Goal: Task Accomplishment & Management: Manage account settings

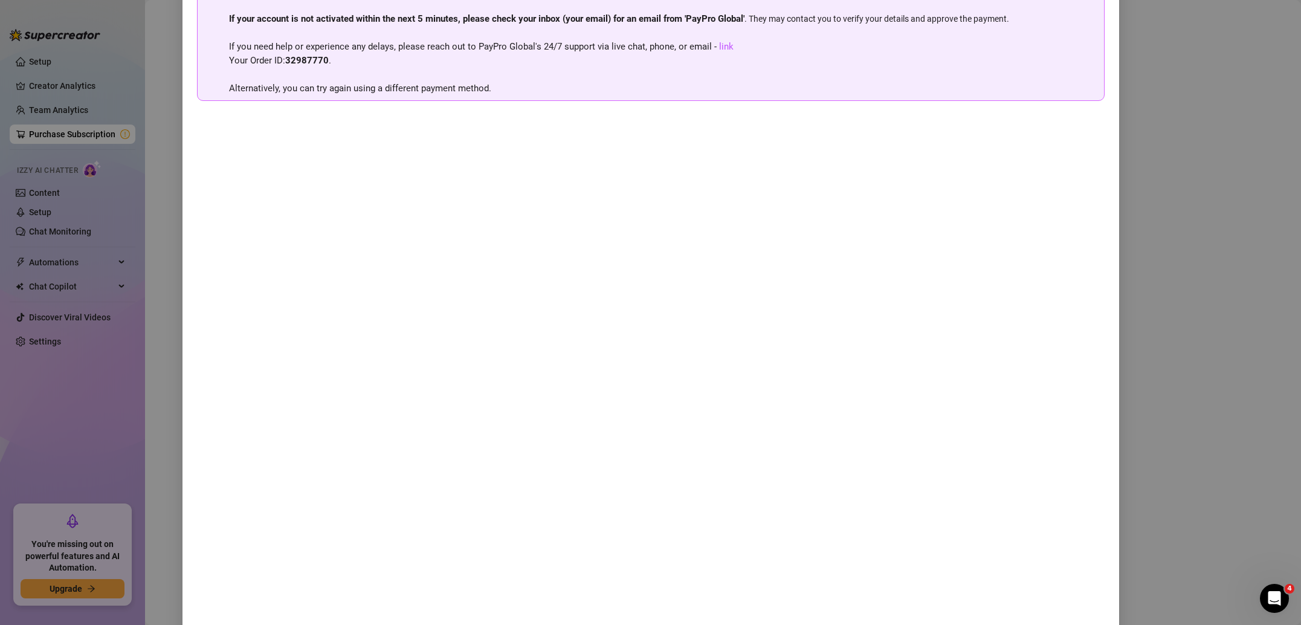
scroll to position [121, 0]
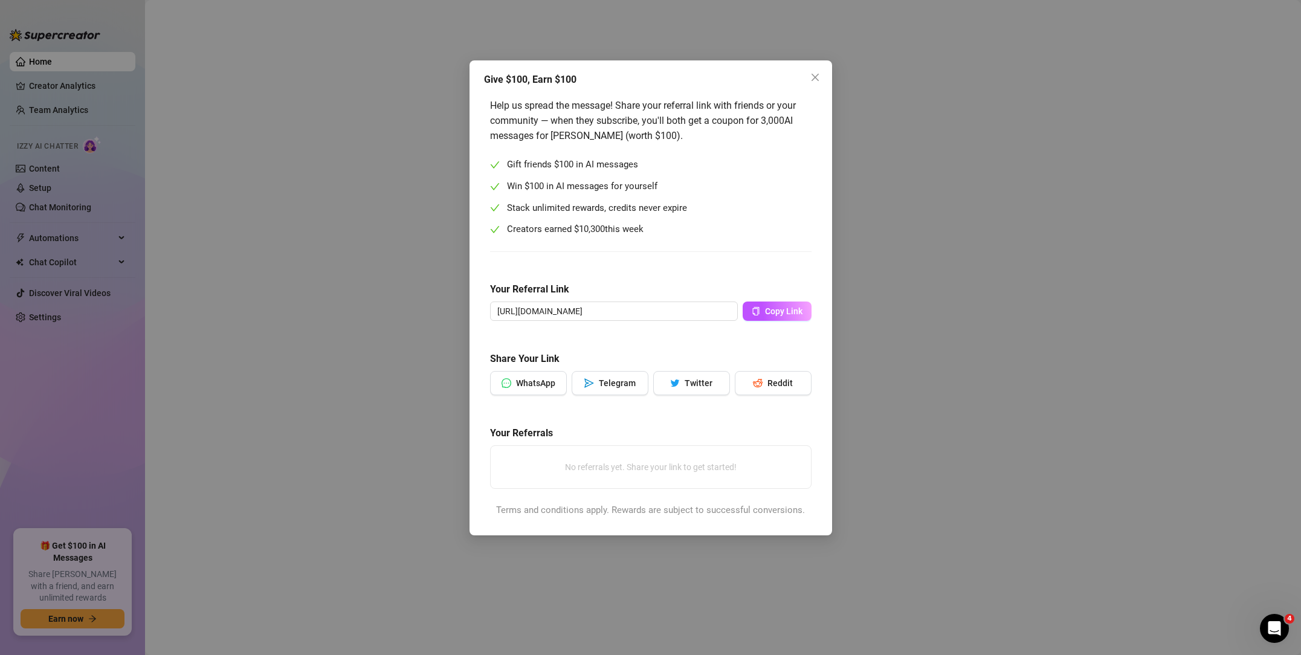
click at [991, 190] on div "Give $100, Earn $100 Help us spread the message! Share your referral link with …" at bounding box center [650, 327] width 1301 height 655
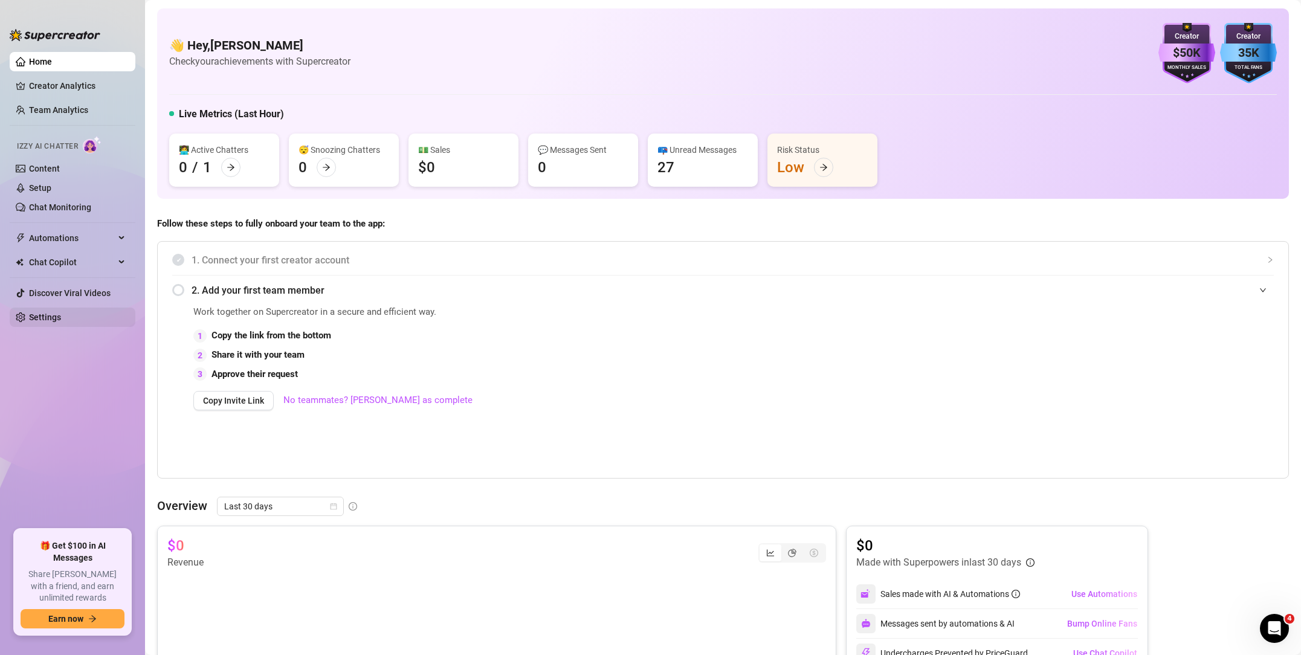
drag, startPoint x: 59, startPoint y: 331, endPoint x: 57, endPoint y: 317, distance: 14.0
click at [59, 331] on ul "Home Creator Analytics Team Analytics Izzy AI Chatter Content Setup Chat Monito…" at bounding box center [73, 285] width 126 height 477
click at [56, 316] on link "Settings" at bounding box center [45, 317] width 32 height 10
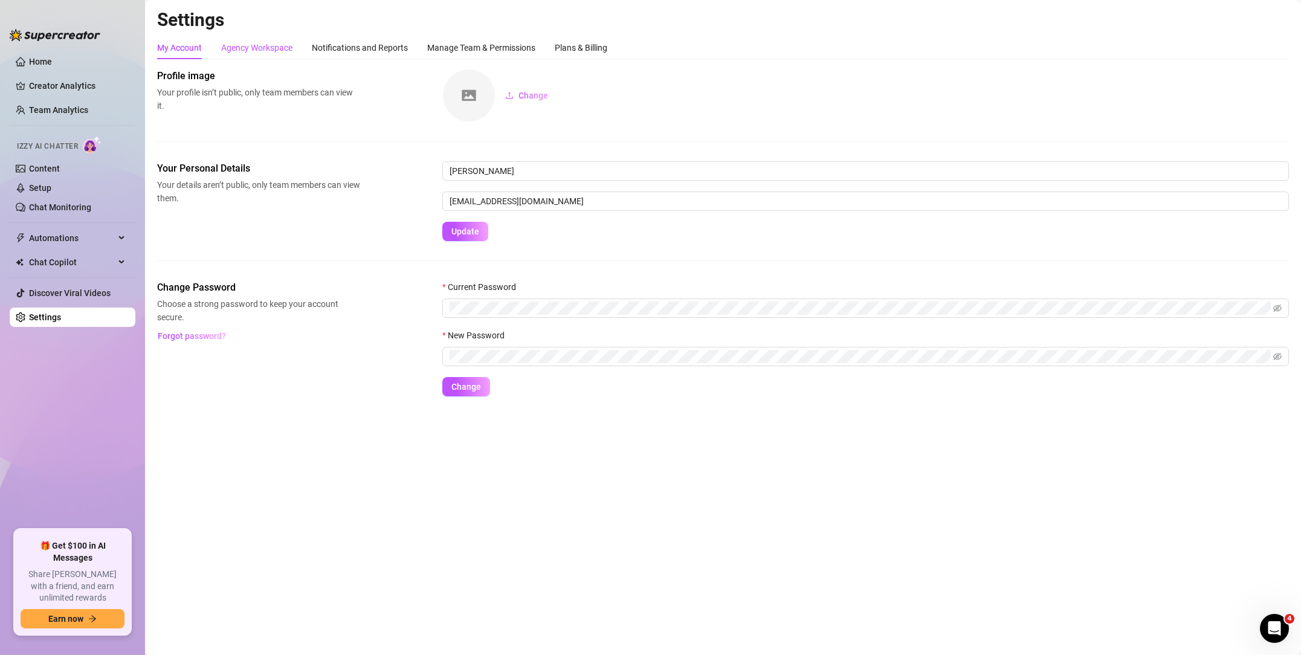
click at [262, 53] on div "Agency Workspace" at bounding box center [256, 47] width 71 height 13
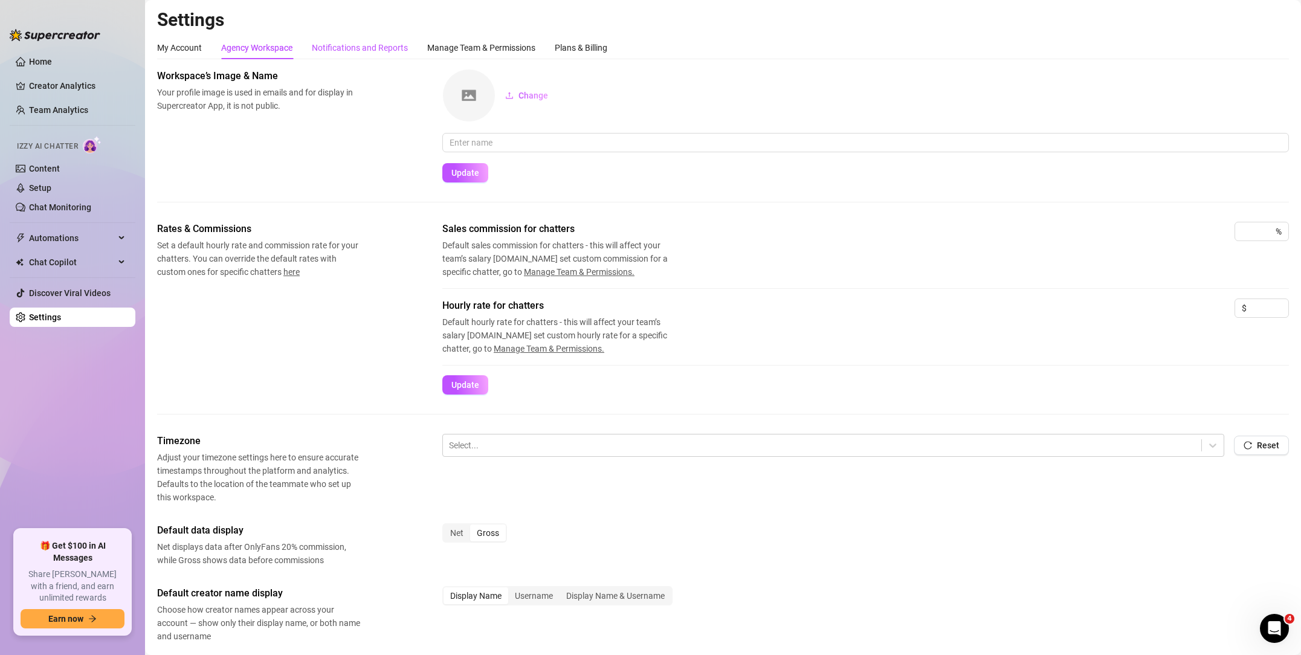
click at [407, 49] on div "Notifications and Reports" at bounding box center [360, 47] width 96 height 13
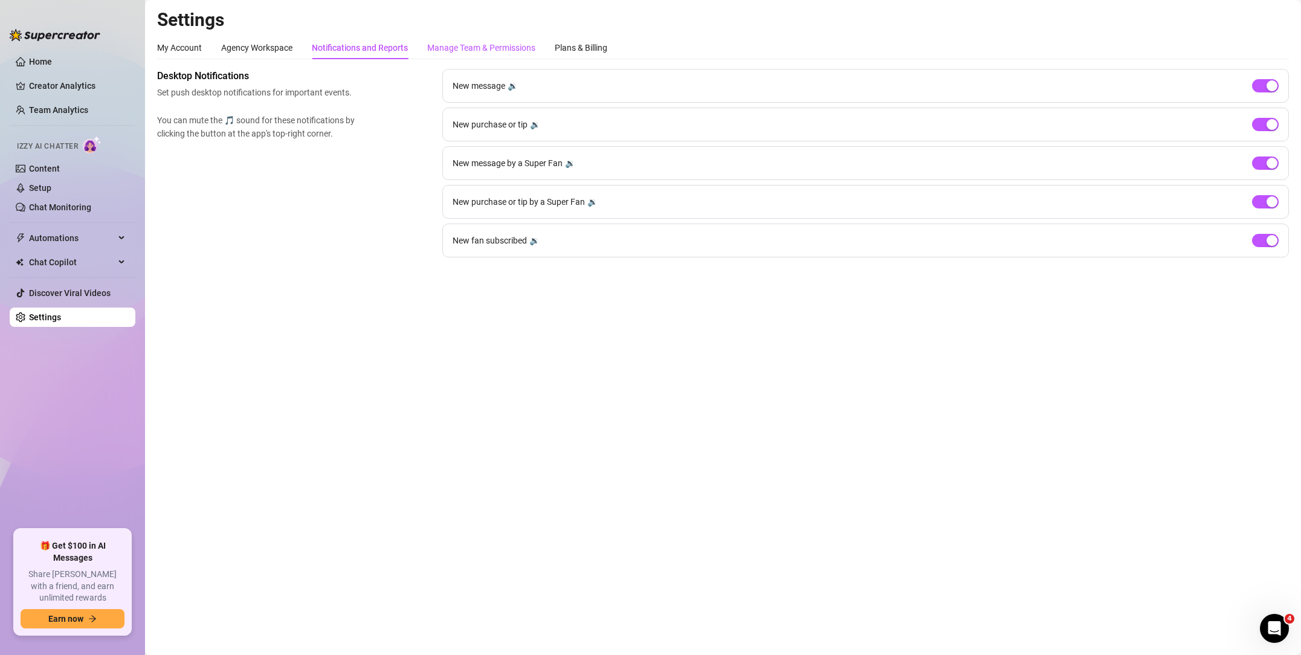
click at [450, 45] on div "Manage Team & Permissions" at bounding box center [481, 47] width 108 height 13
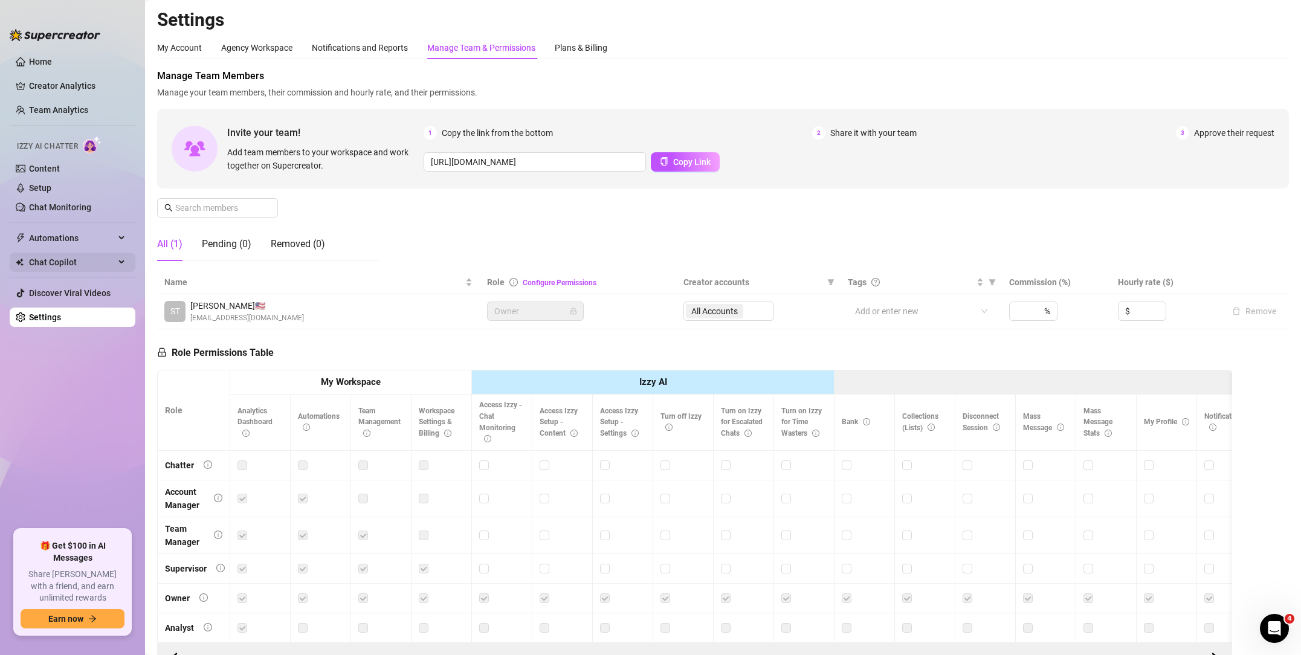
click at [73, 264] on span "Chat Copilot" at bounding box center [72, 262] width 86 height 19
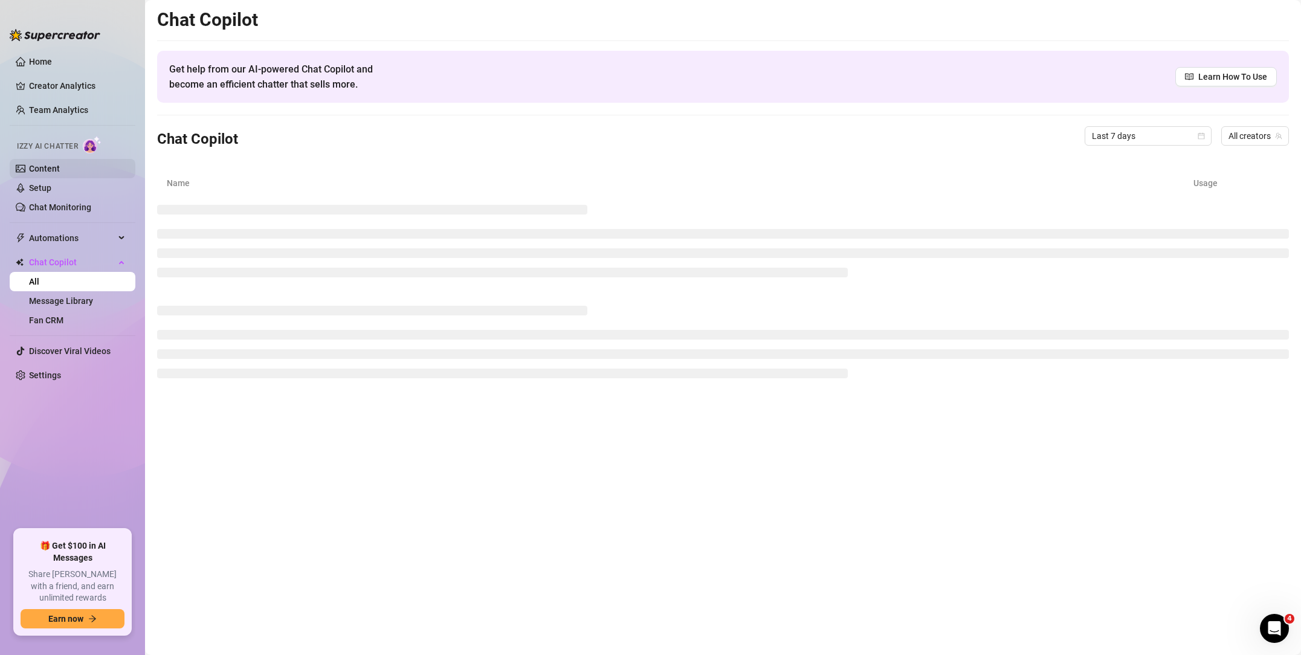
click at [49, 172] on link "Content" at bounding box center [44, 169] width 31 height 10
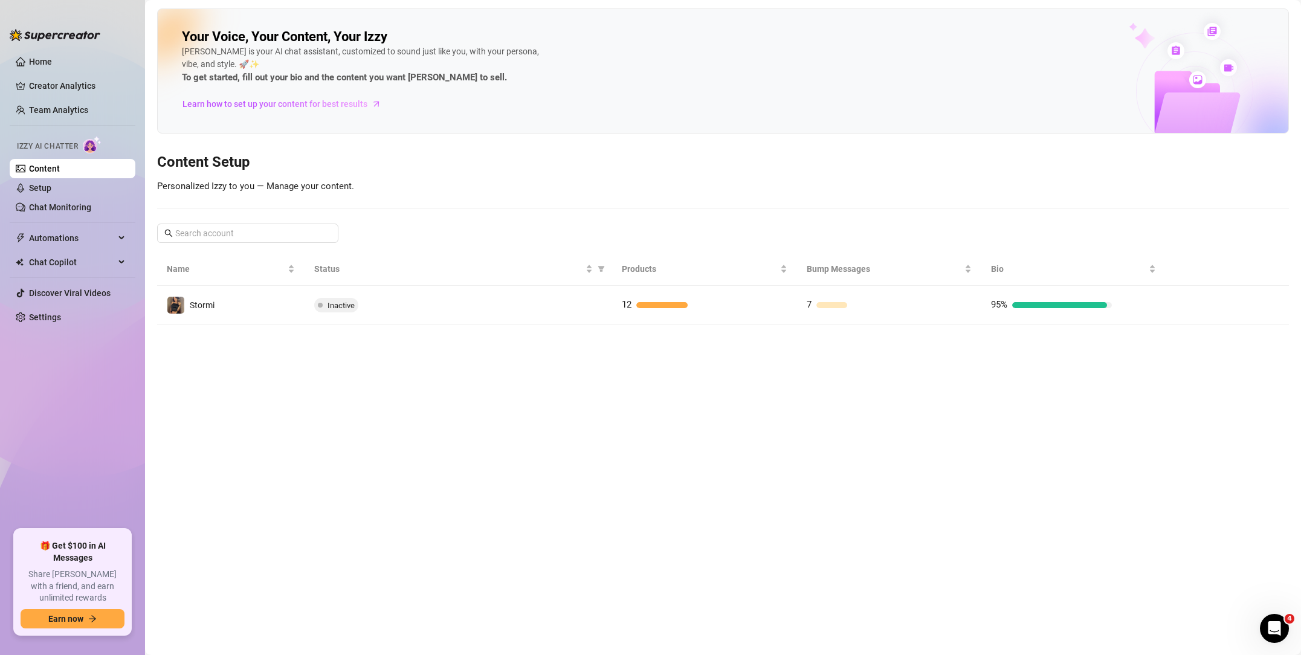
click at [343, 304] on span "Inactive" at bounding box center [341, 305] width 27 height 9
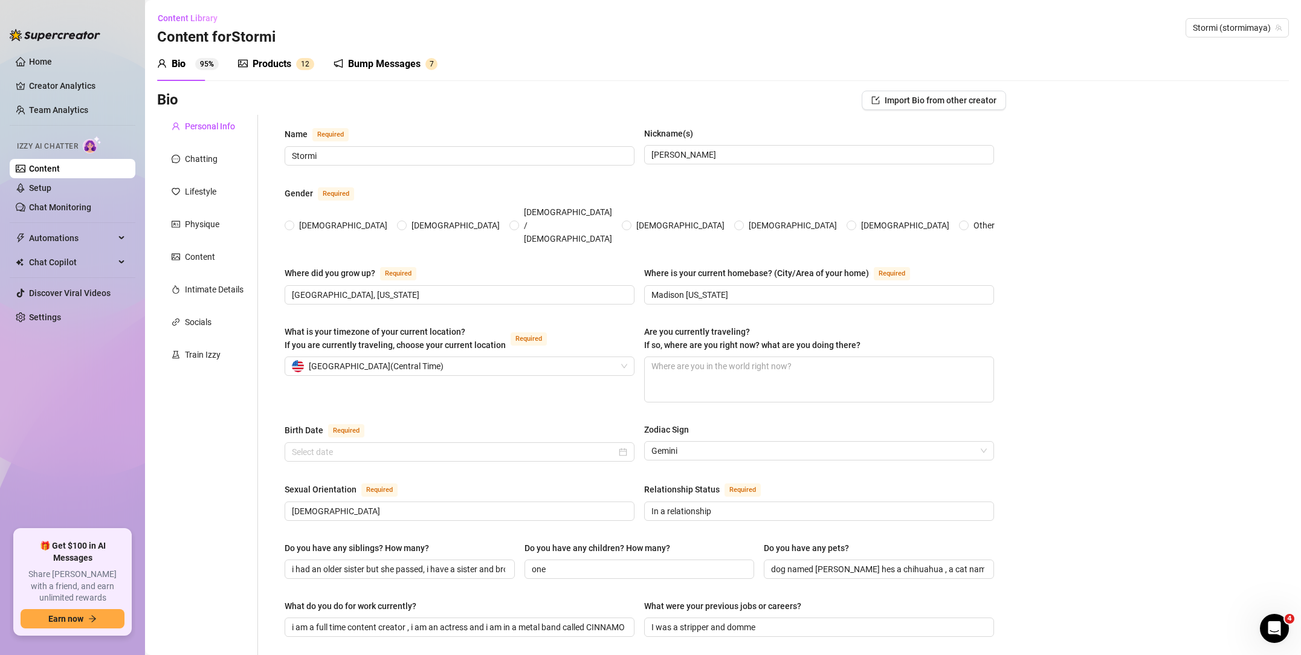
radio input "true"
type input "June 6th, 1996"
click at [51, 185] on link "Setup" at bounding box center [40, 188] width 22 height 10
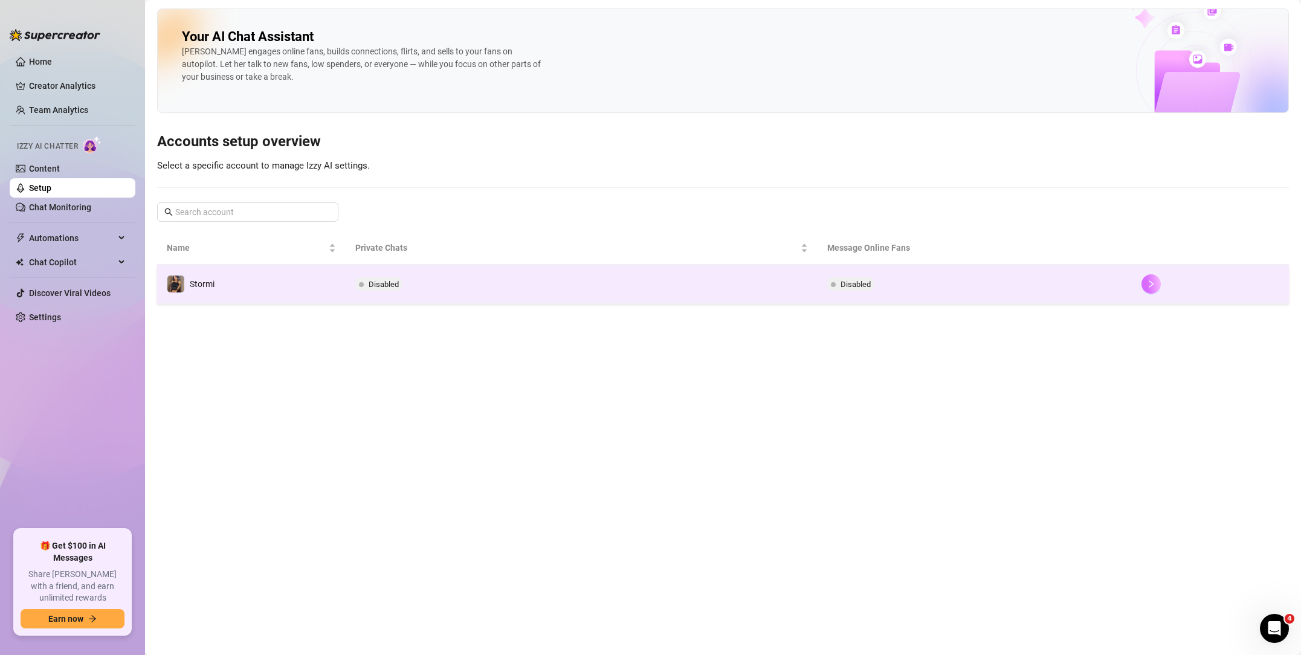
click at [1153, 284] on icon "right" at bounding box center [1152, 283] width 4 height 7
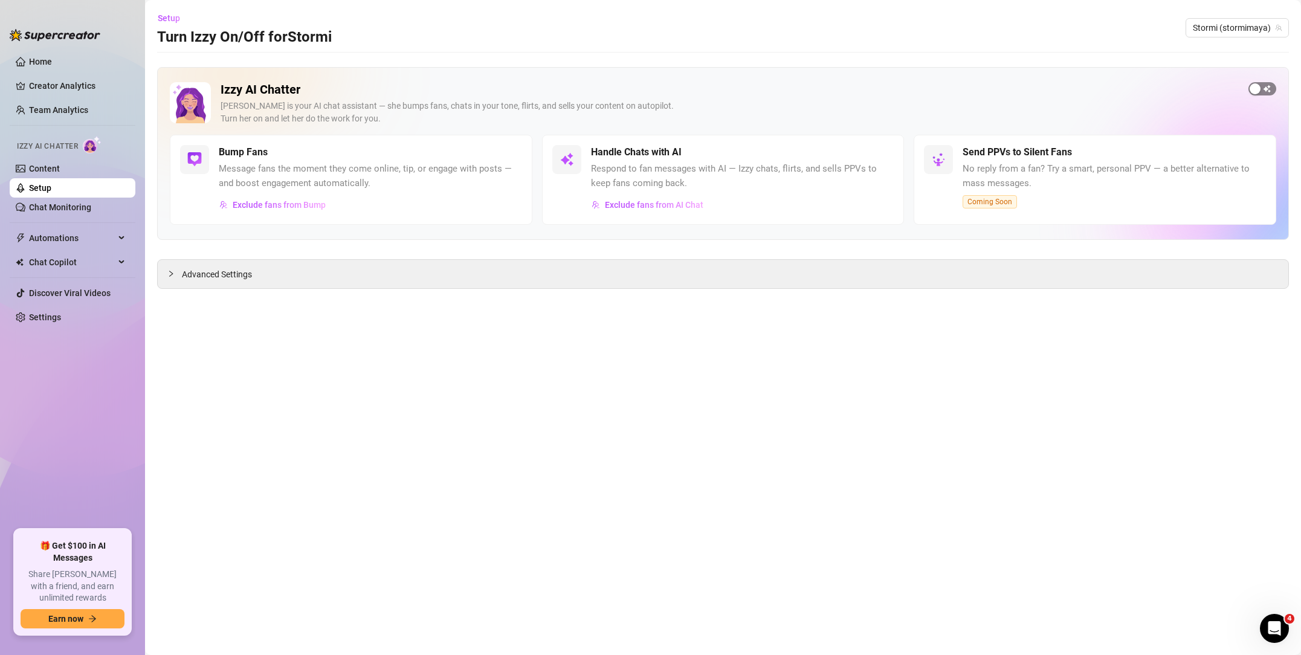
click at [1266, 86] on span "button" at bounding box center [1263, 88] width 28 height 13
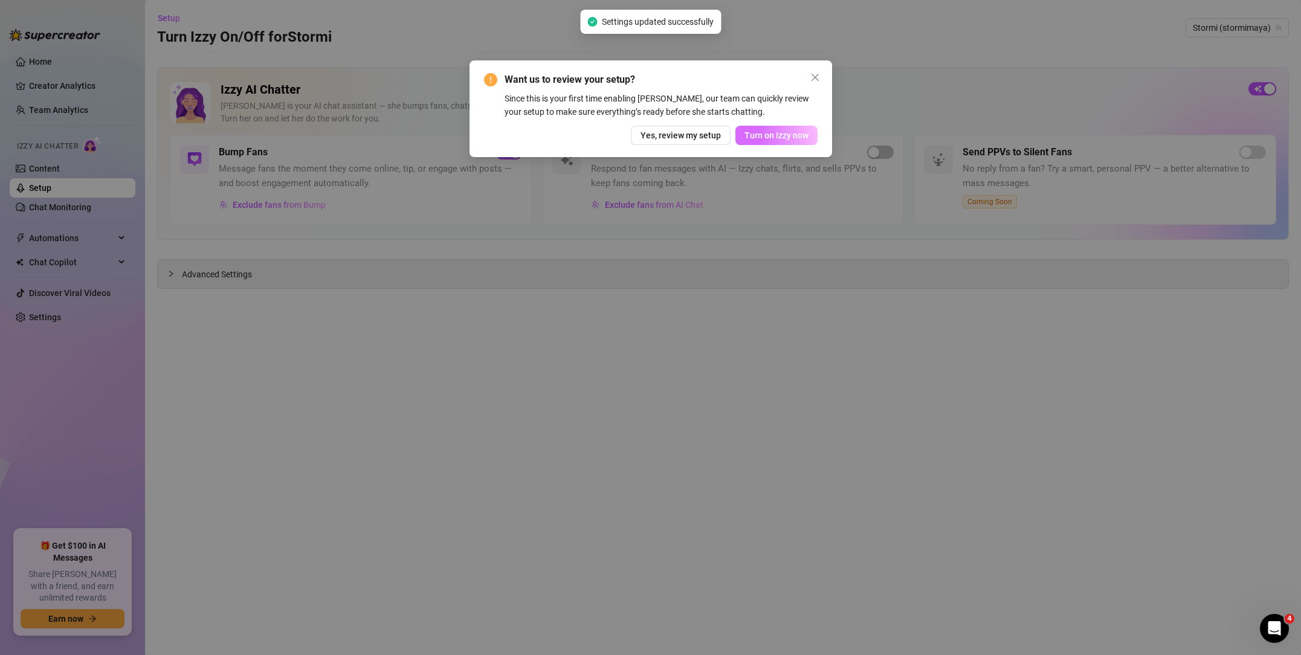
click at [757, 137] on span "Turn on Izzy now" at bounding box center [777, 136] width 64 height 10
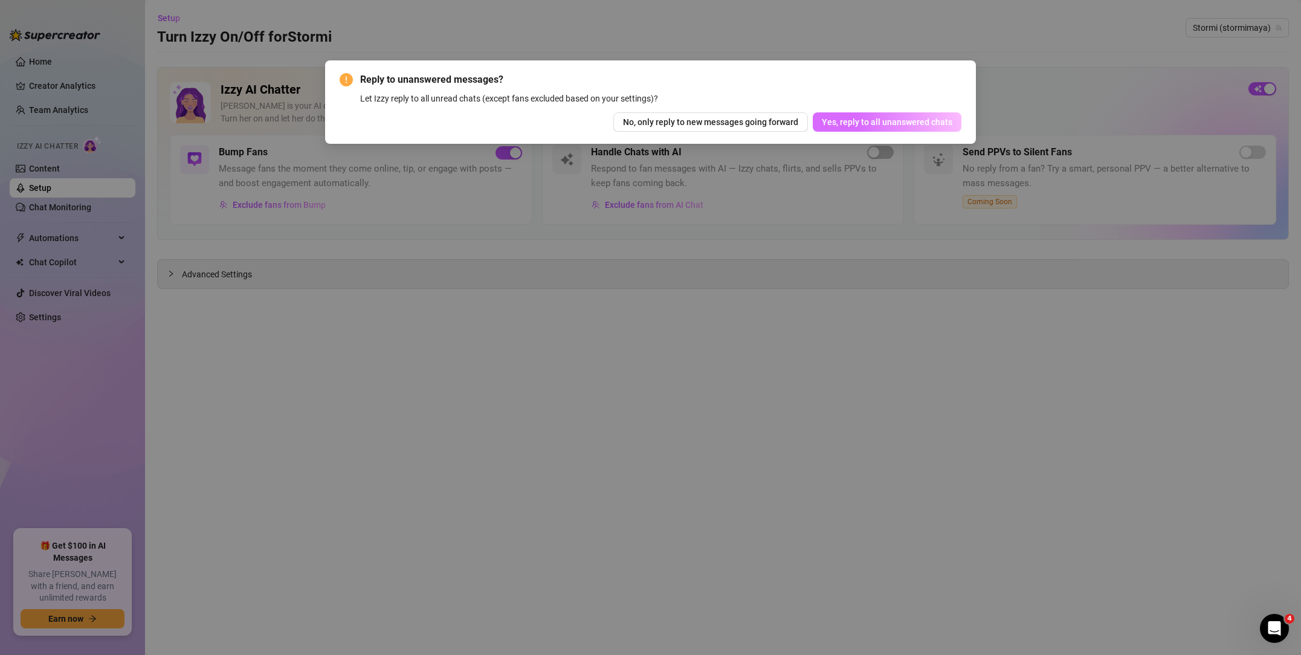
click at [872, 123] on span "Yes, reply to all unanswered chats" at bounding box center [887, 122] width 131 height 10
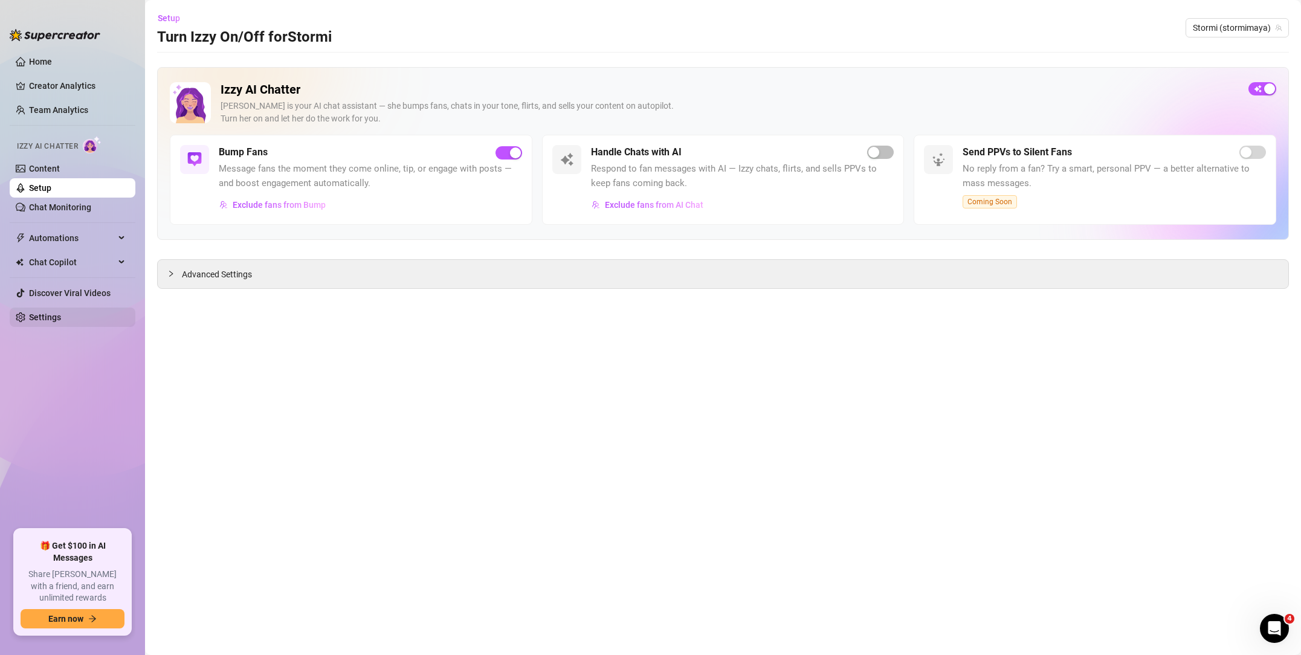
click at [56, 316] on link "Settings" at bounding box center [45, 317] width 32 height 10
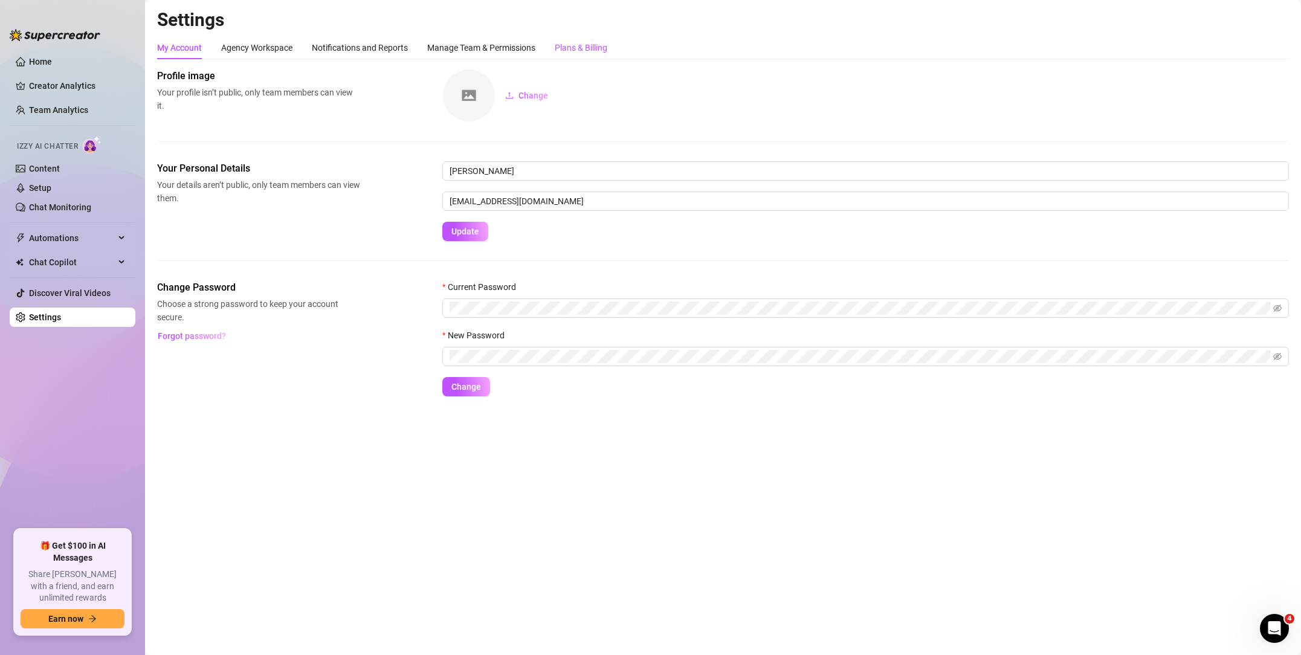
click at [576, 47] on div "Plans & Billing" at bounding box center [581, 47] width 53 height 13
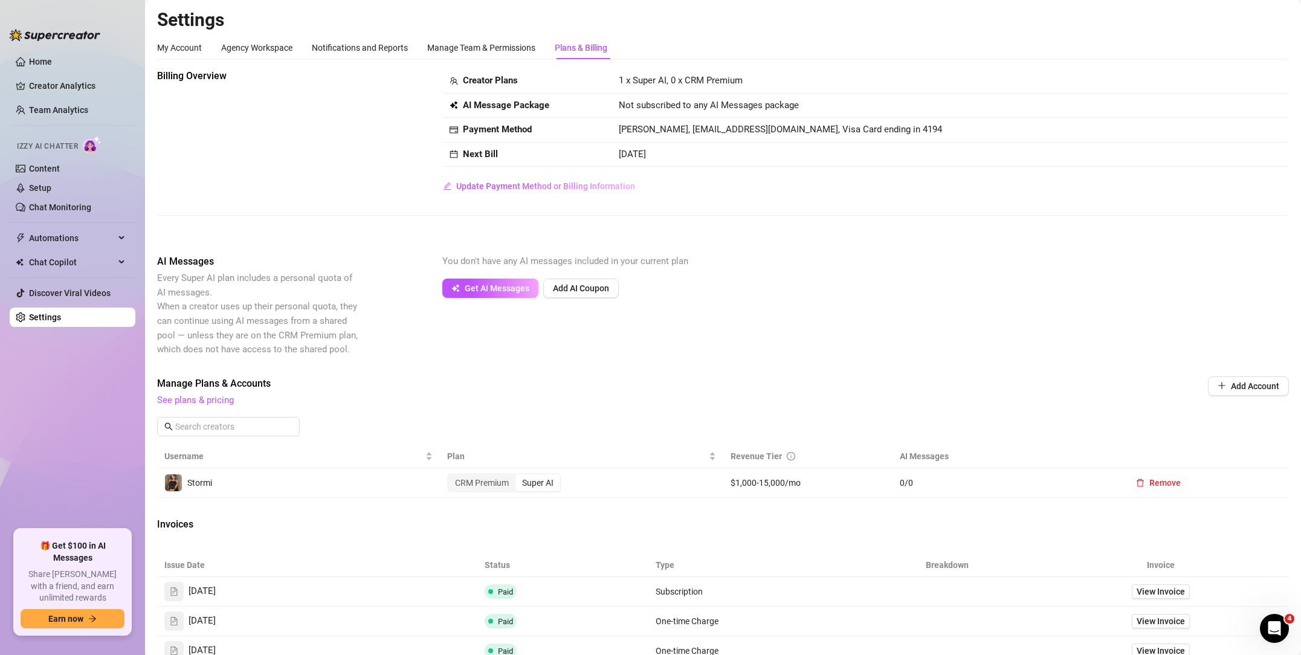
scroll to position [1, 0]
click at [538, 188] on span "Update Payment Method or Billing Information" at bounding box center [545, 186] width 179 height 10
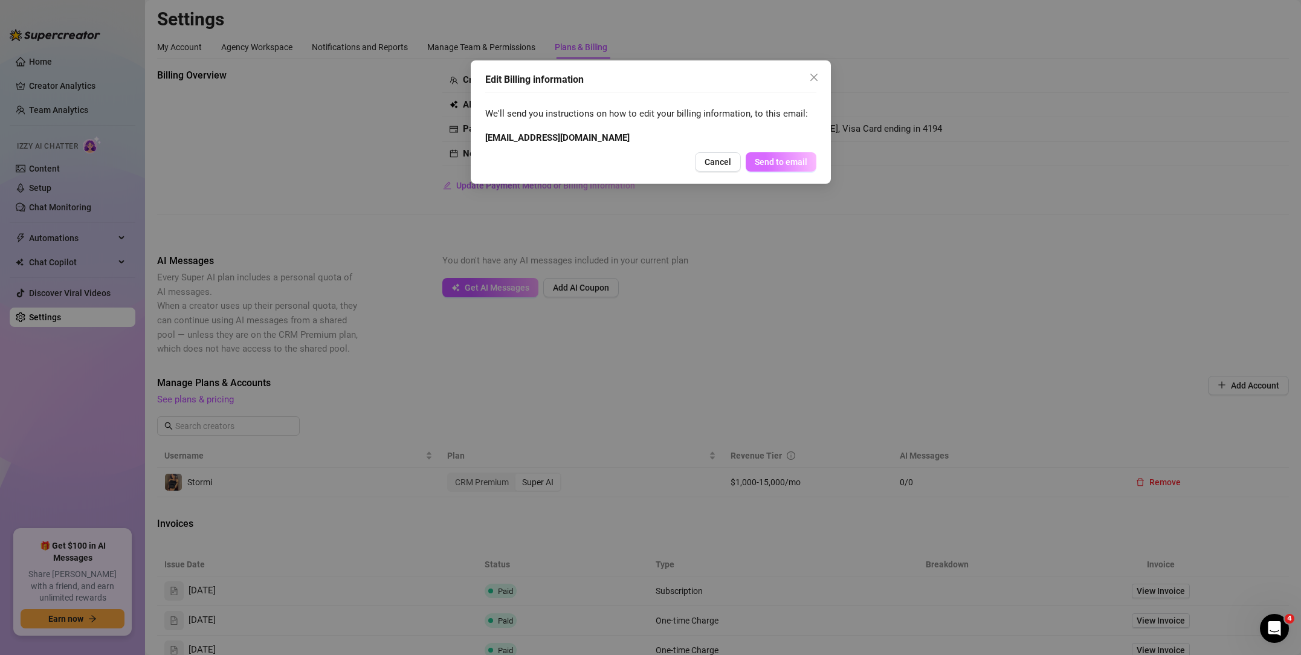
click at [771, 164] on span "Send to email" at bounding box center [781, 162] width 53 height 10
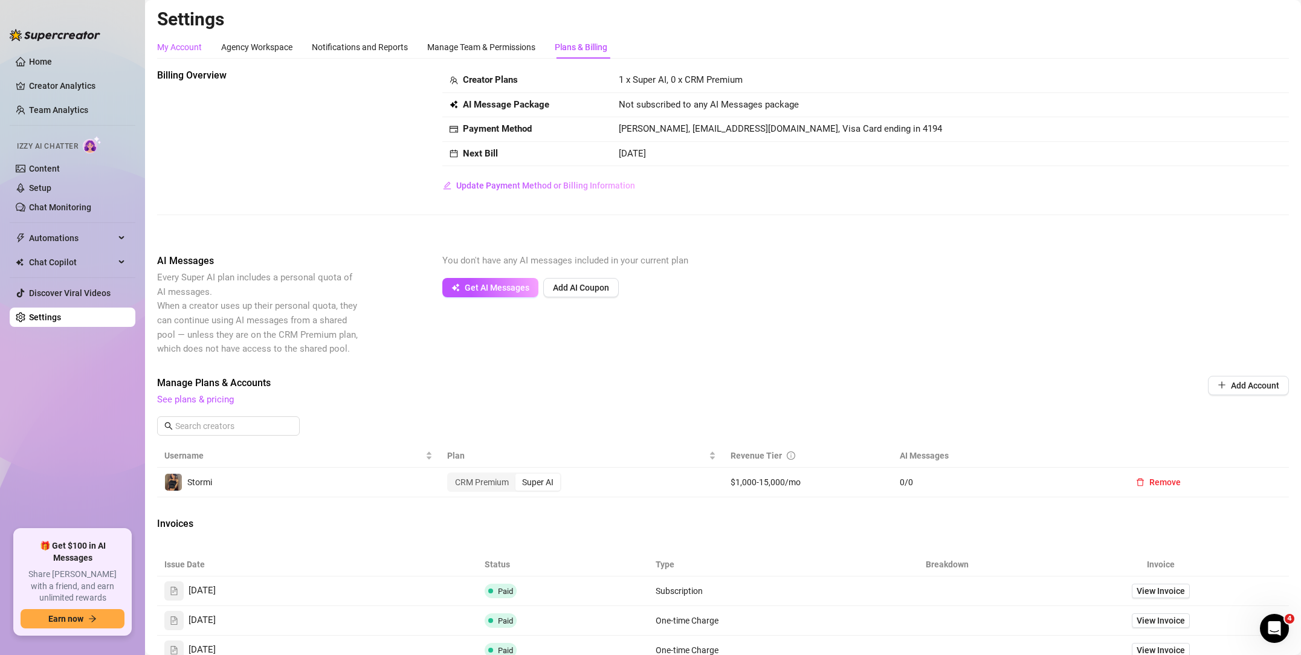
click at [187, 47] on div "My Account" at bounding box center [179, 46] width 45 height 13
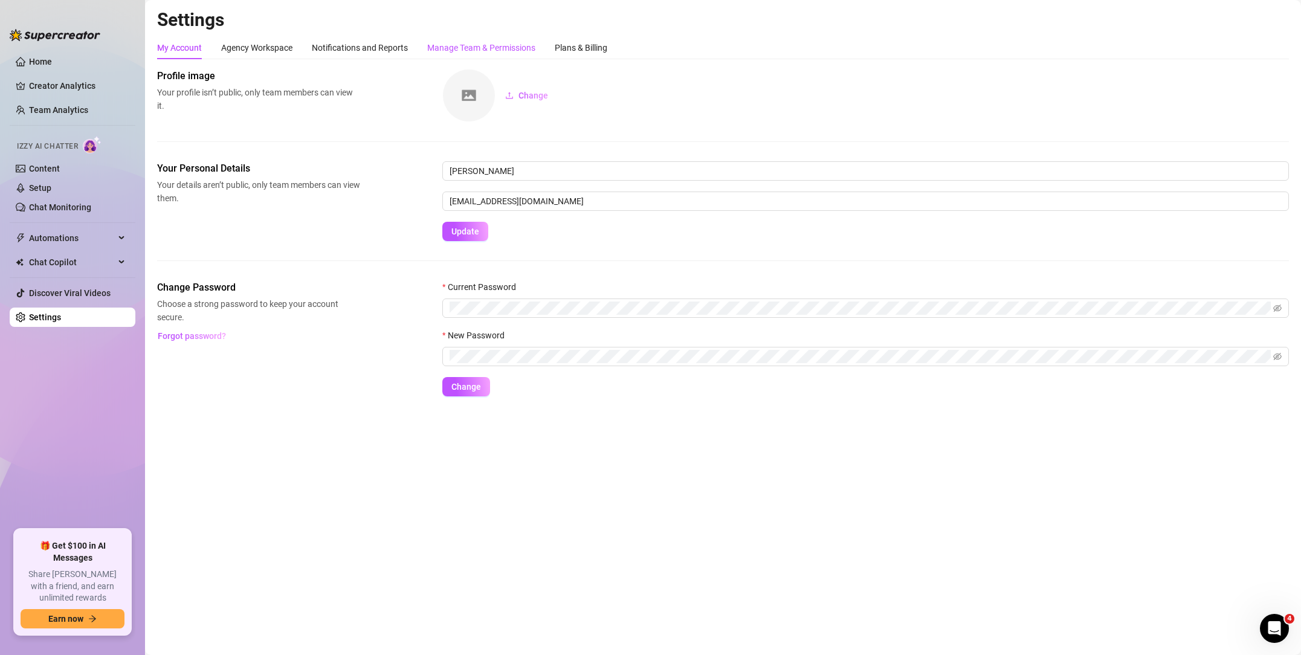
click at [474, 49] on div "Manage Team & Permissions" at bounding box center [481, 47] width 108 height 13
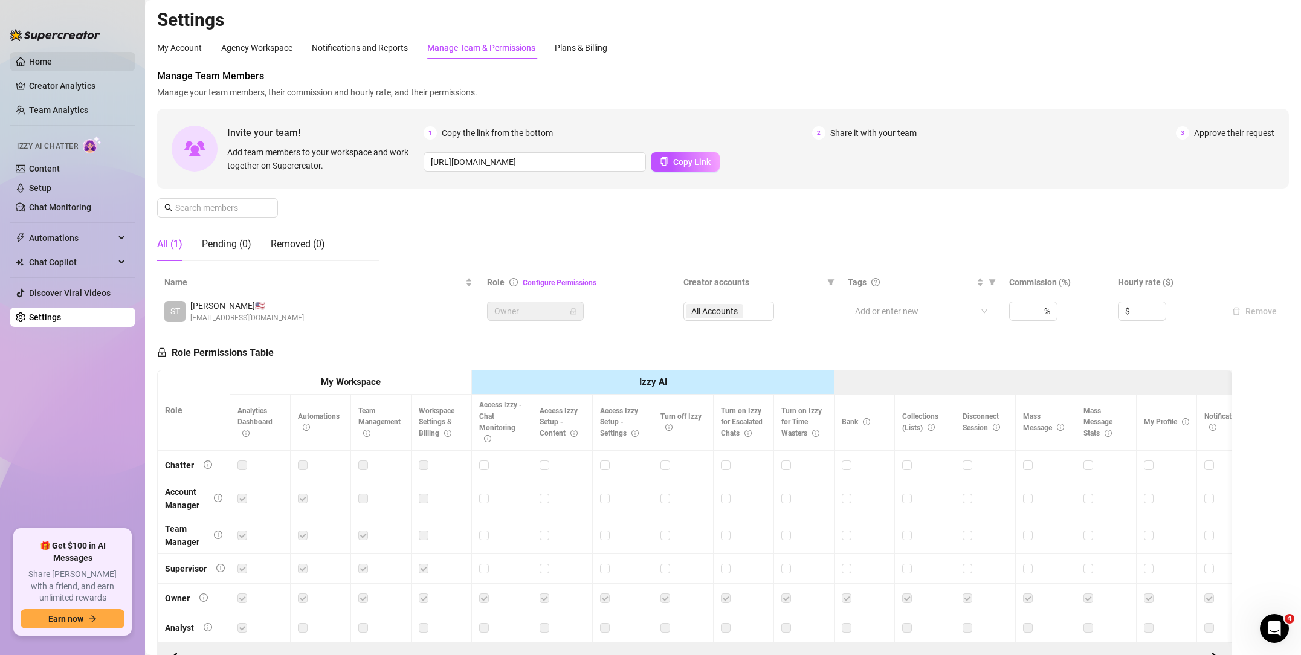
click at [38, 66] on link "Home" at bounding box center [40, 62] width 23 height 10
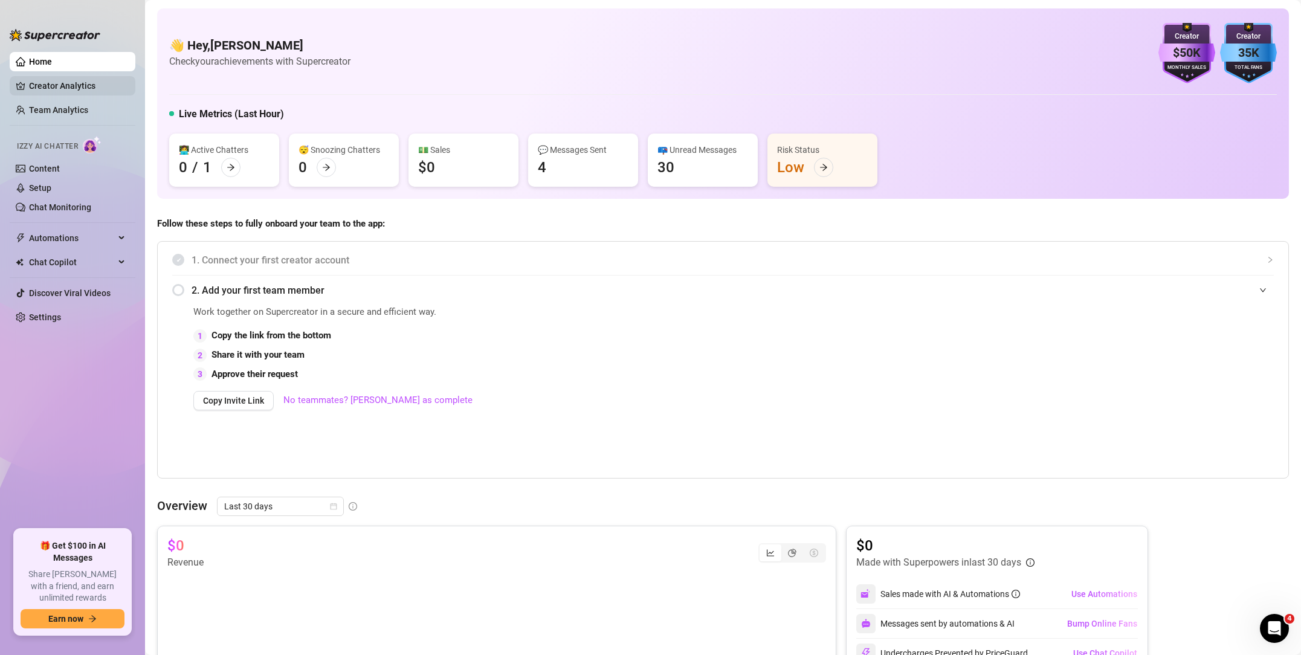
click at [77, 86] on link "Creator Analytics" at bounding box center [77, 85] width 97 height 19
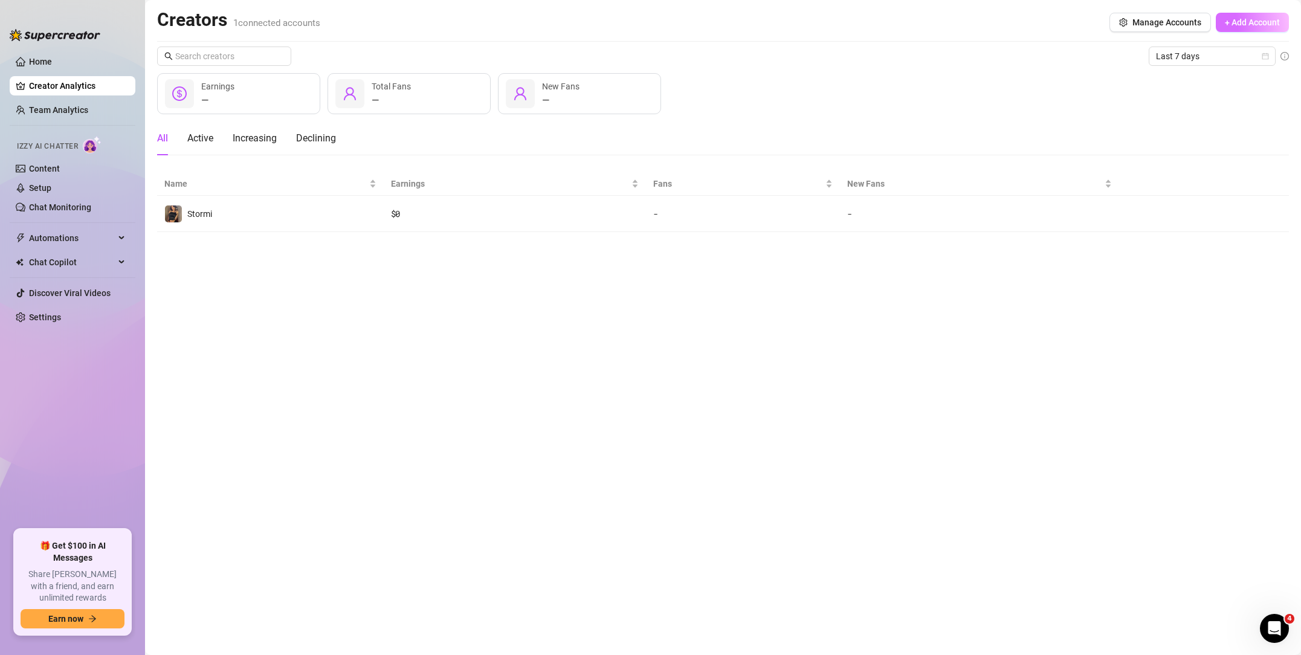
click at [1264, 22] on span "+ Add Account" at bounding box center [1252, 23] width 55 height 10
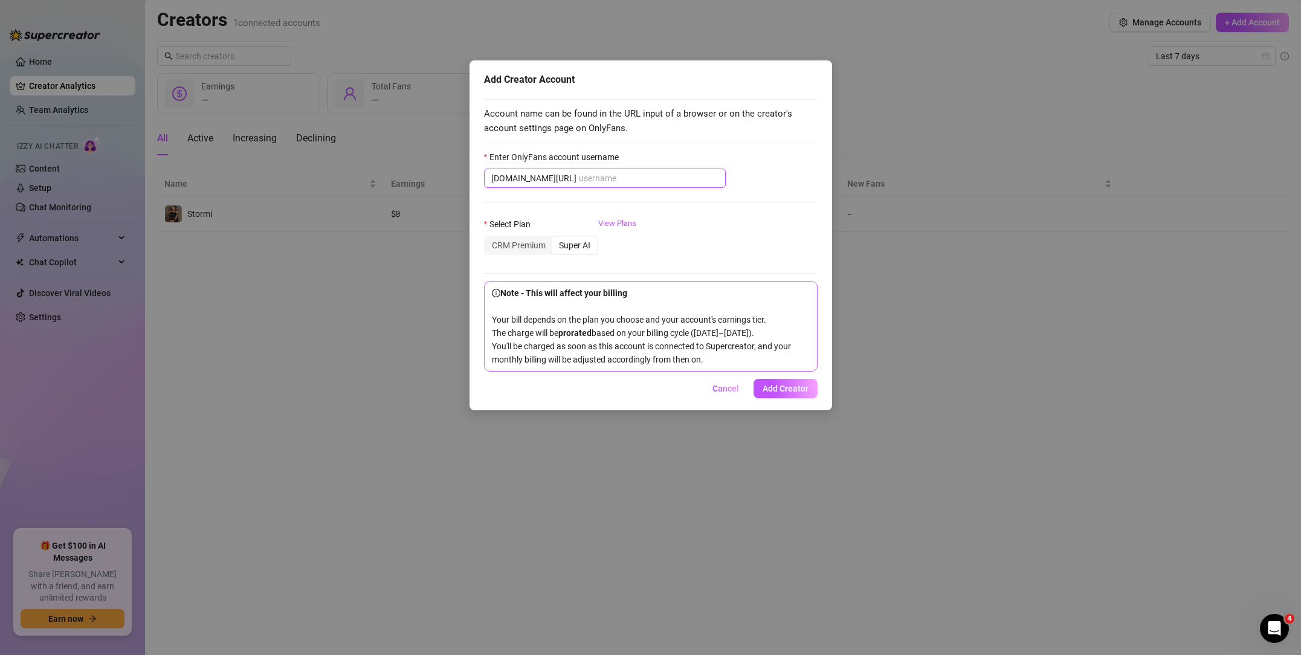
click at [600, 178] on input "Enter OnlyFans account username" at bounding box center [649, 178] width 140 height 13
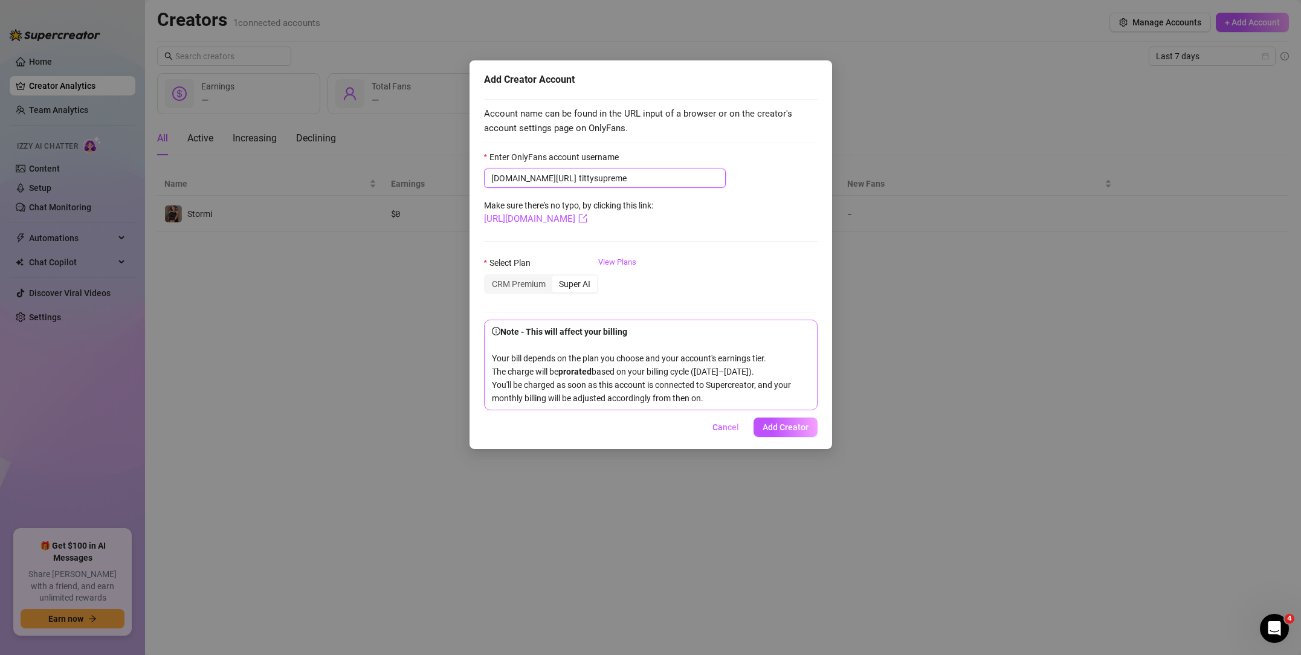
type input "tittysupreme"
click at [629, 262] on link "View Plans" at bounding box center [617, 280] width 38 height 48
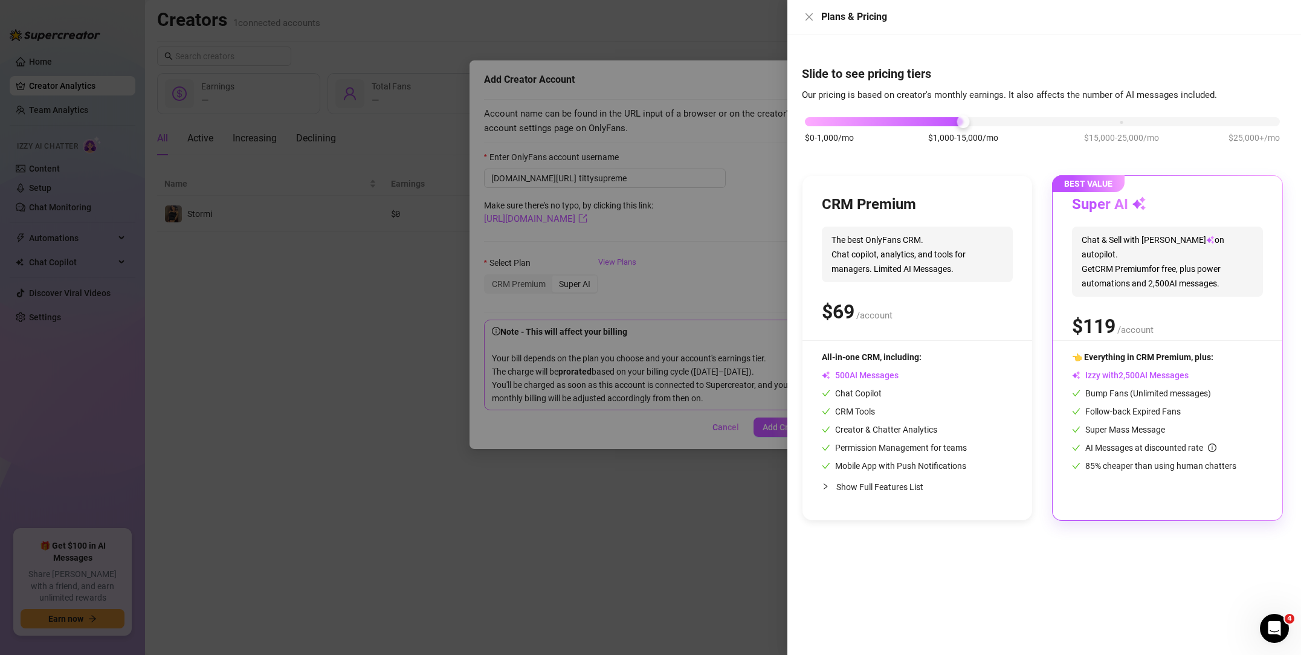
click at [629, 262] on div at bounding box center [650, 327] width 1301 height 655
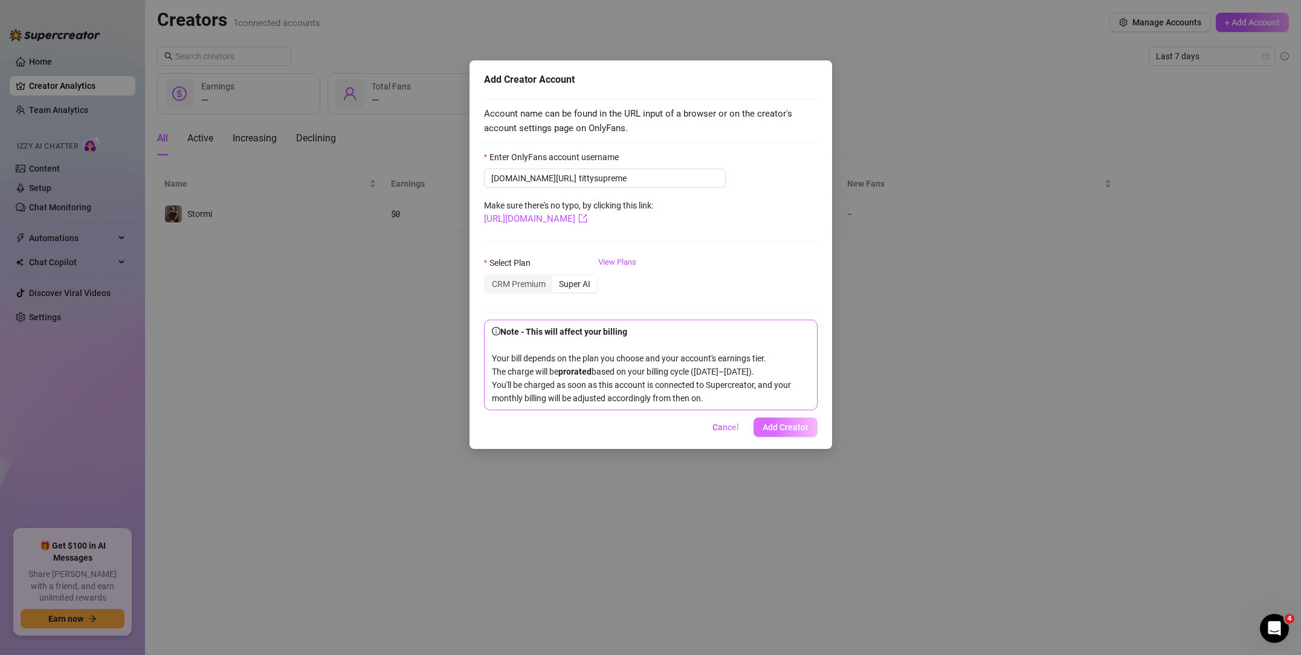
click at [794, 432] on span "Add Creator" at bounding box center [786, 427] width 46 height 10
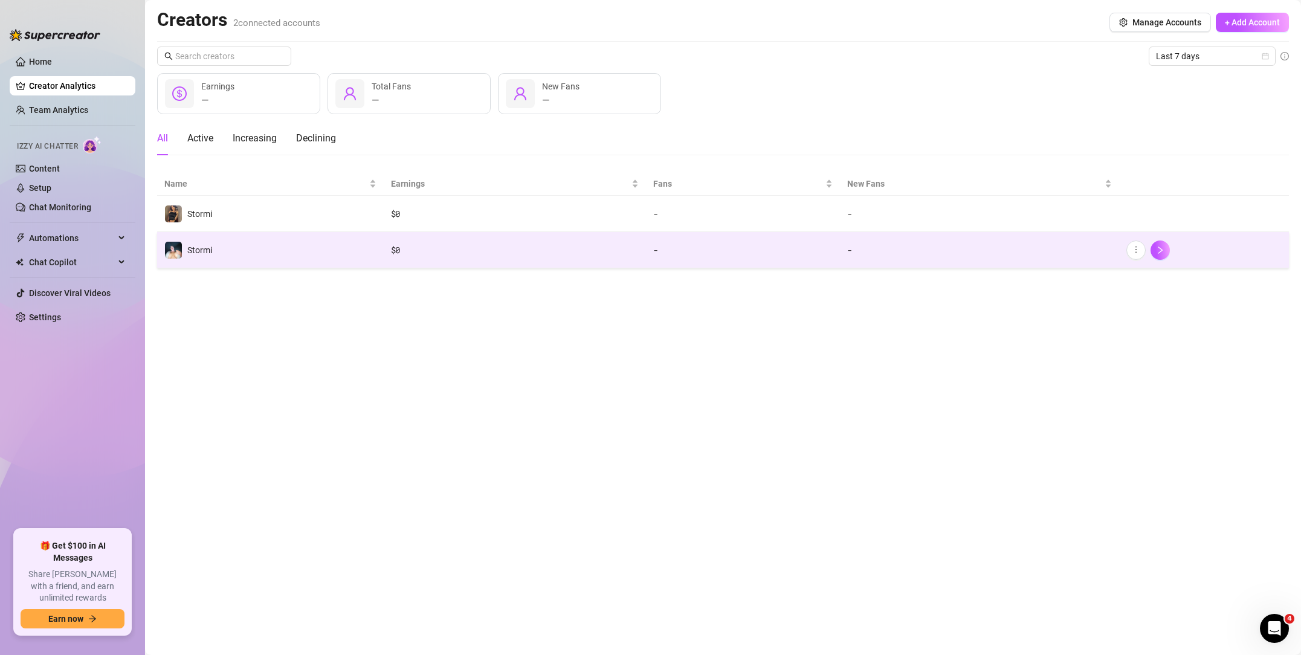
click at [326, 241] on td "Stormi" at bounding box center [270, 250] width 227 height 36
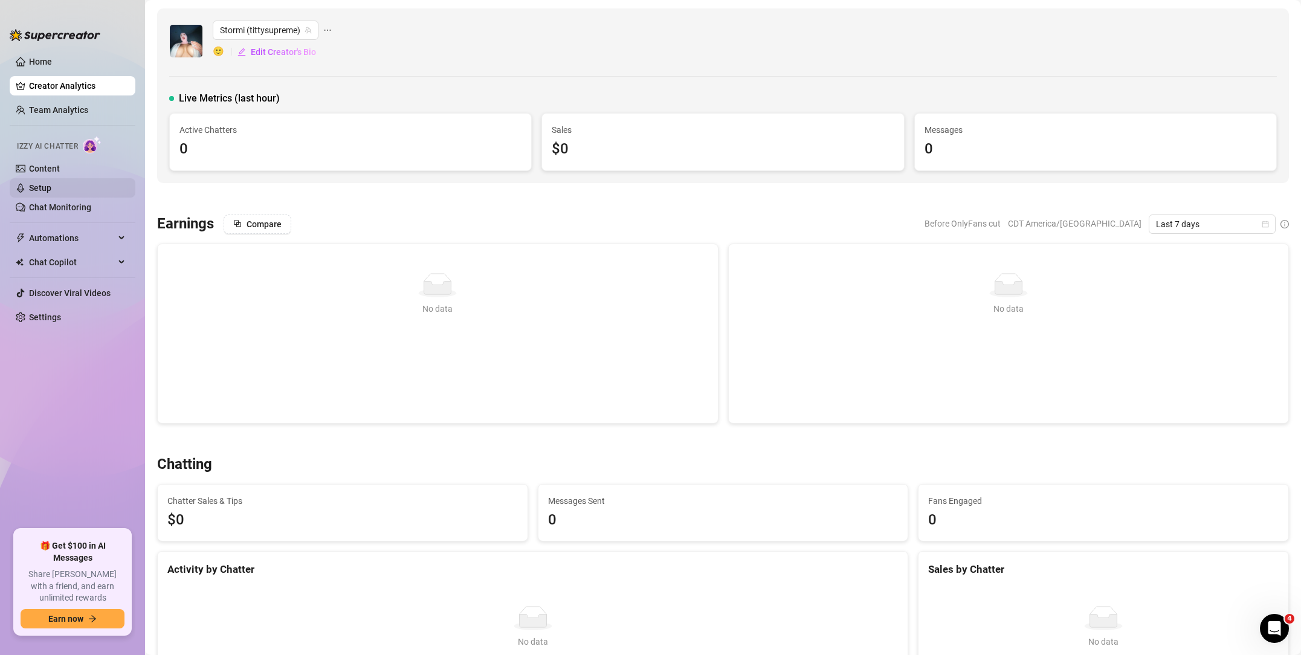
click at [51, 189] on link "Setup" at bounding box center [40, 188] width 22 height 10
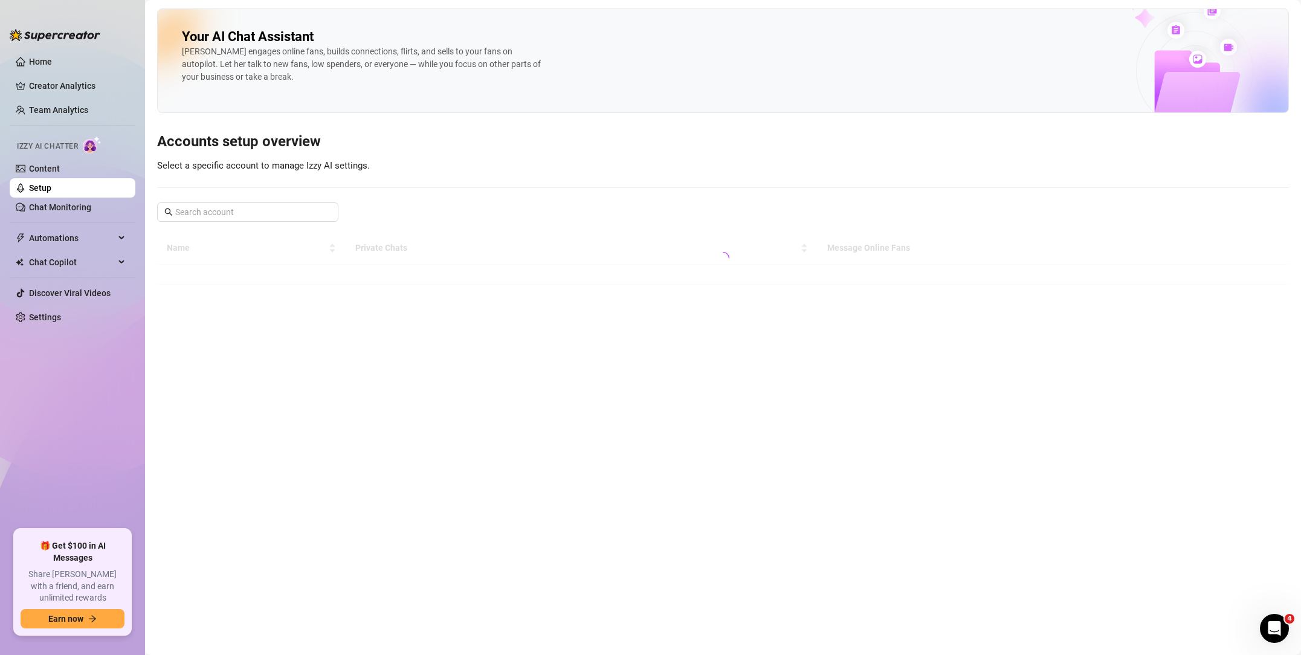
drag, startPoint x: 81, startPoint y: 189, endPoint x: 86, endPoint y: 219, distance: 30.7
click at [51, 189] on link "Setup" at bounding box center [40, 188] width 22 height 10
click at [61, 312] on link "Settings" at bounding box center [45, 317] width 32 height 10
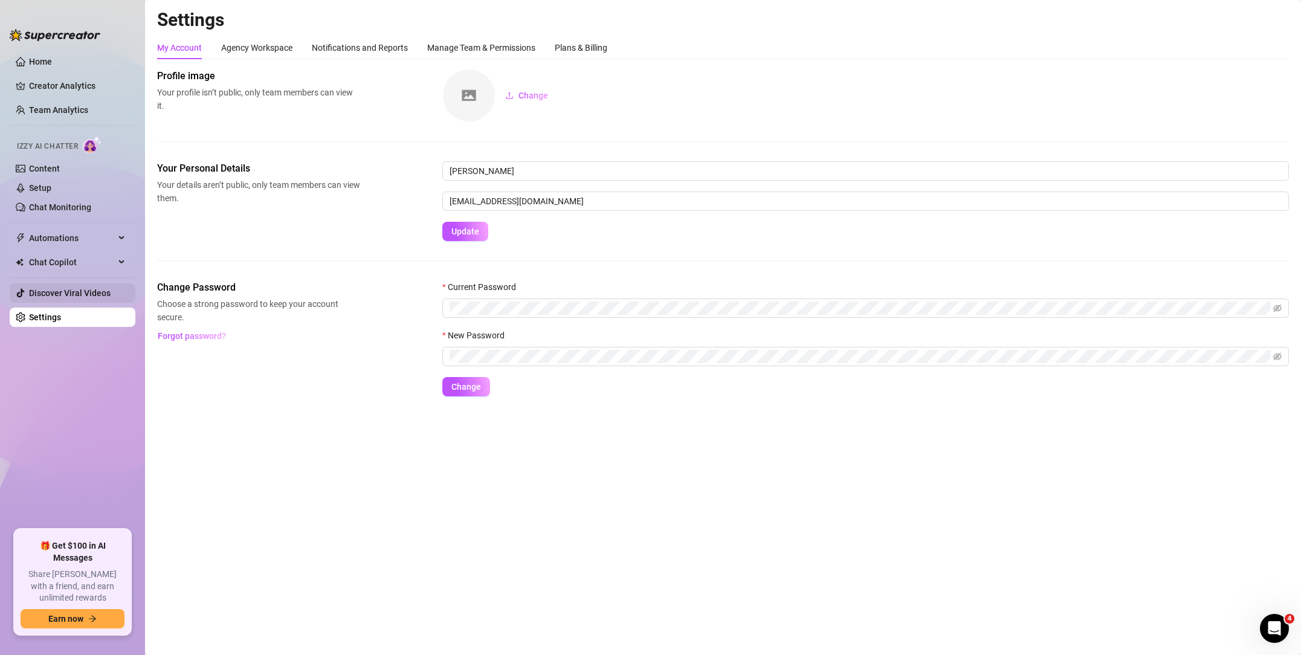
click at [72, 291] on link "Discover Viral Videos" at bounding box center [70, 293] width 82 height 10
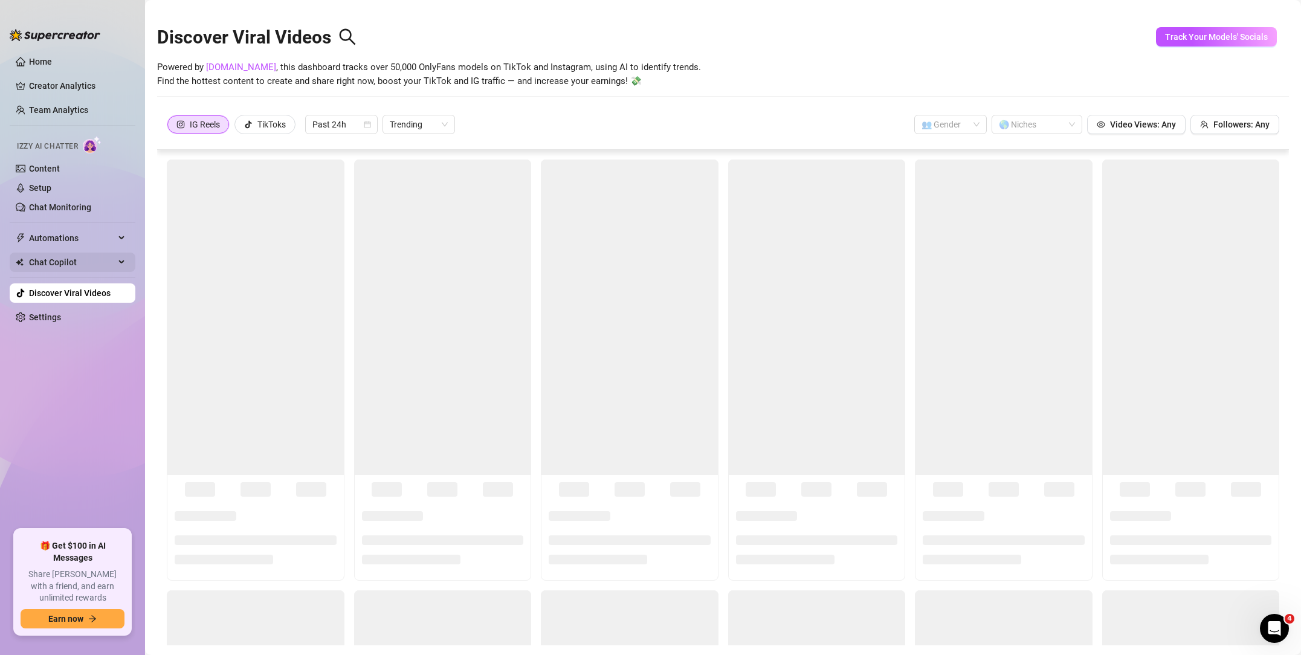
click at [76, 270] on span "Chat Copilot" at bounding box center [72, 262] width 86 height 19
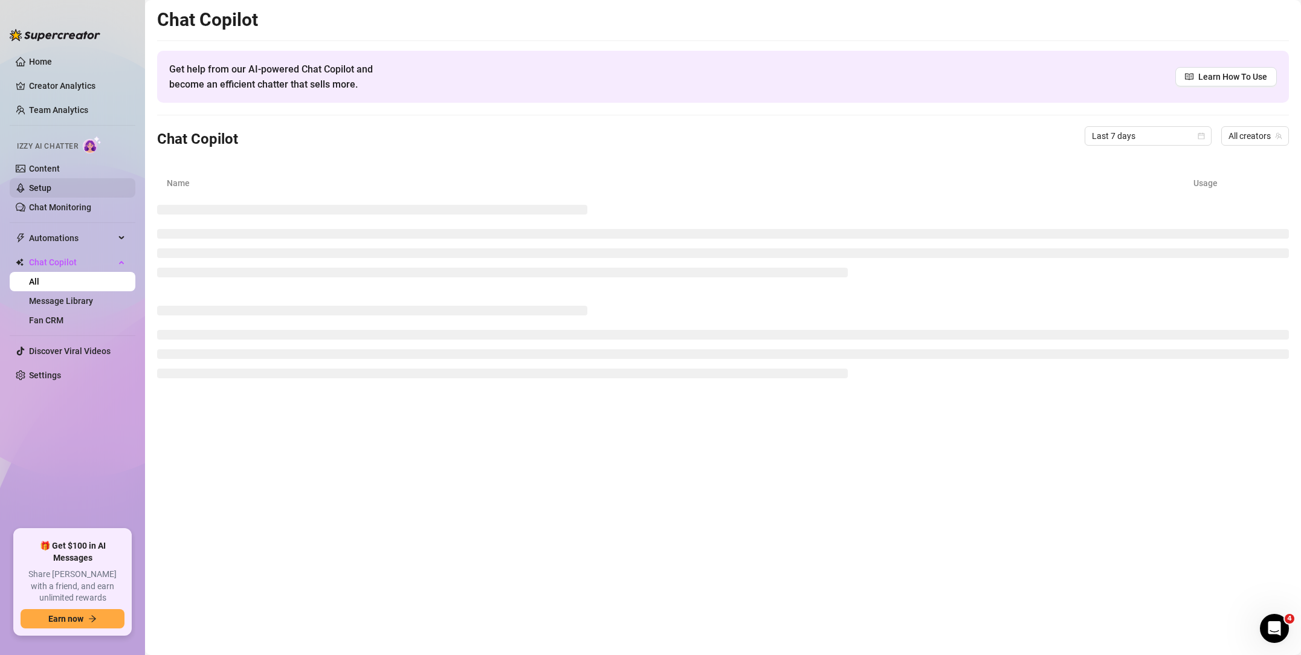
click at [51, 191] on link "Setup" at bounding box center [40, 188] width 22 height 10
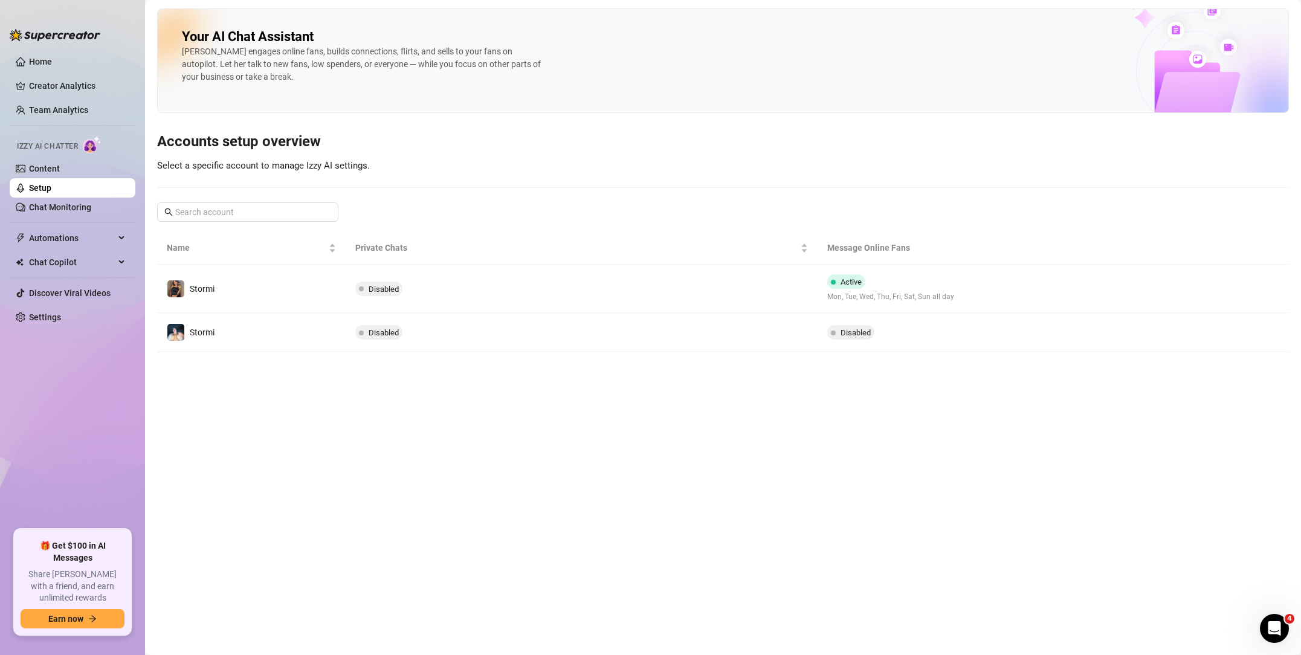
click at [858, 331] on span "Disabled" at bounding box center [856, 332] width 30 height 9
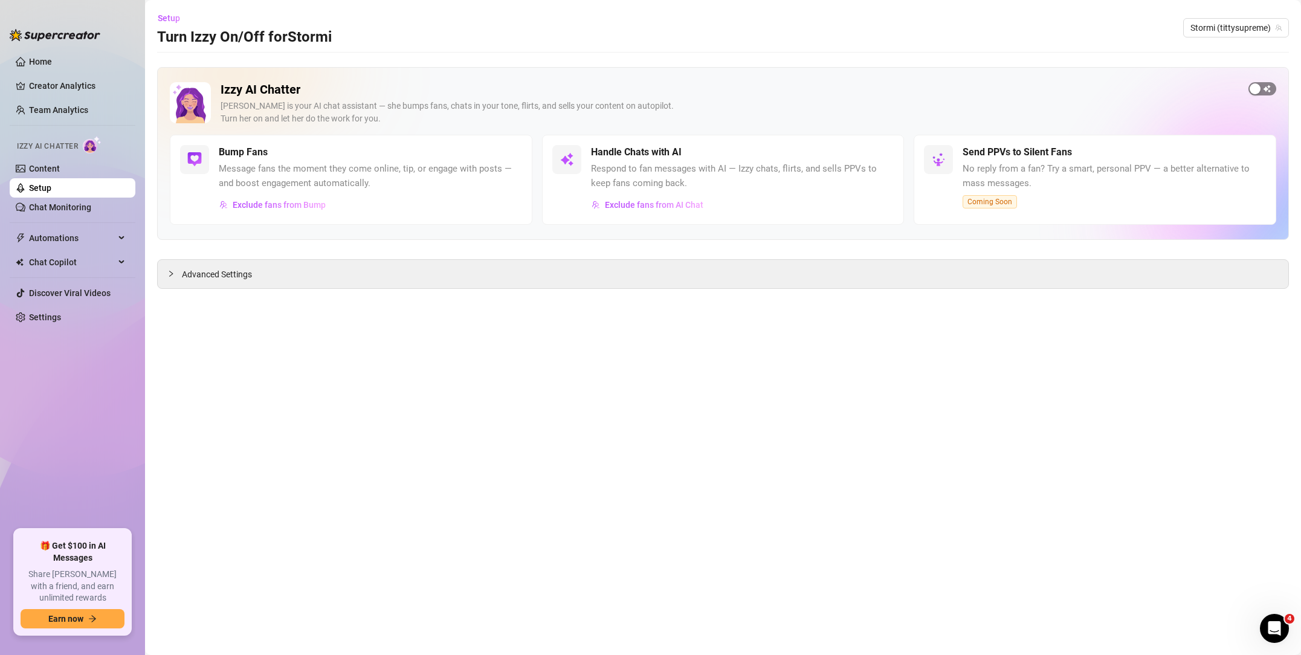
click at [1263, 89] on span "button" at bounding box center [1263, 88] width 28 height 13
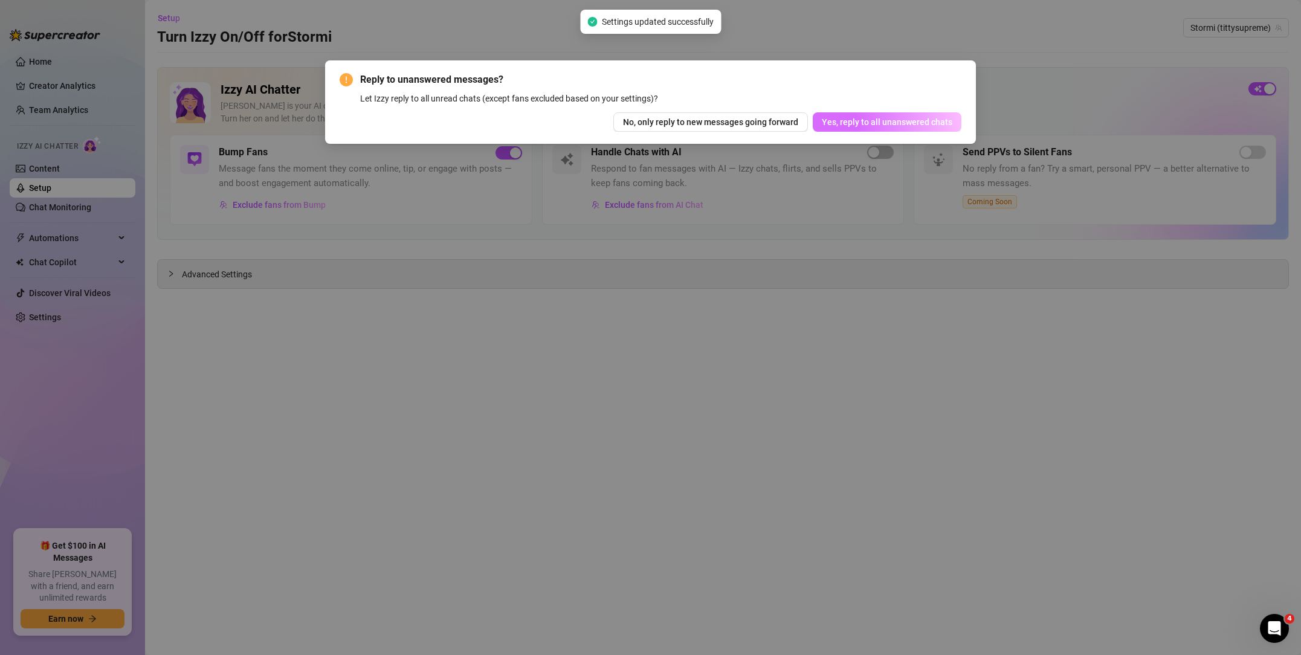
click at [858, 125] on span "Yes, reply to all unanswered chats" at bounding box center [887, 122] width 131 height 10
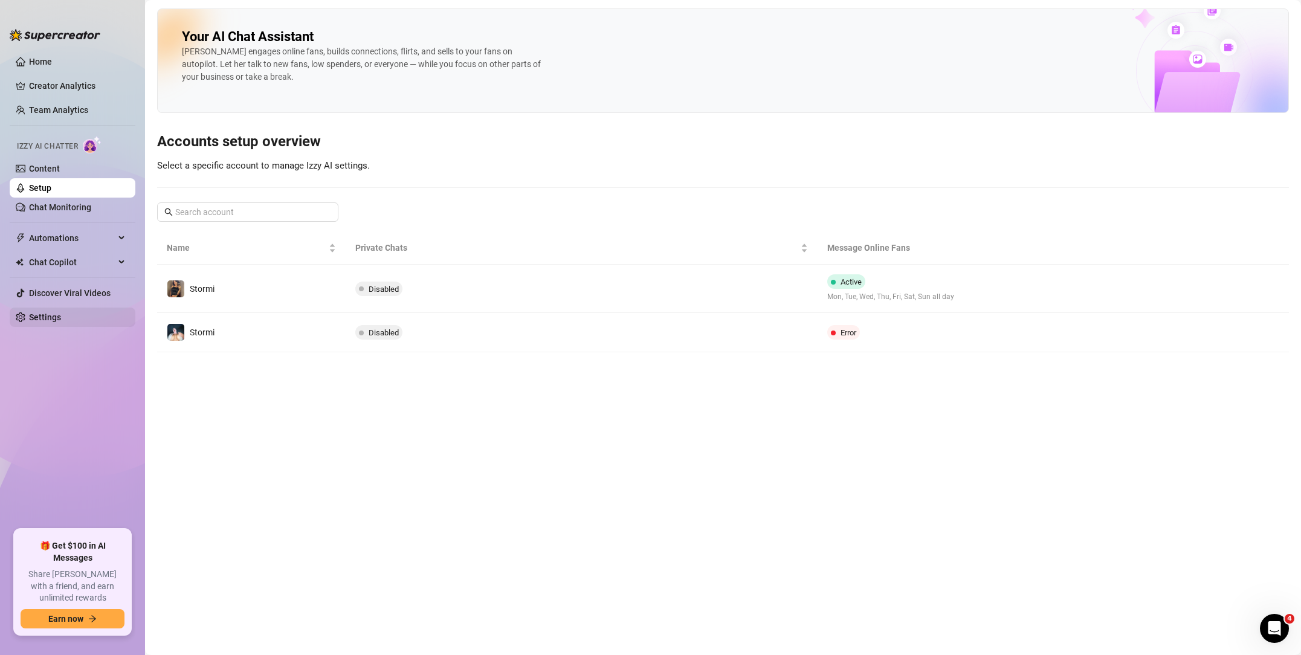
click at [61, 322] on link "Settings" at bounding box center [45, 317] width 32 height 10
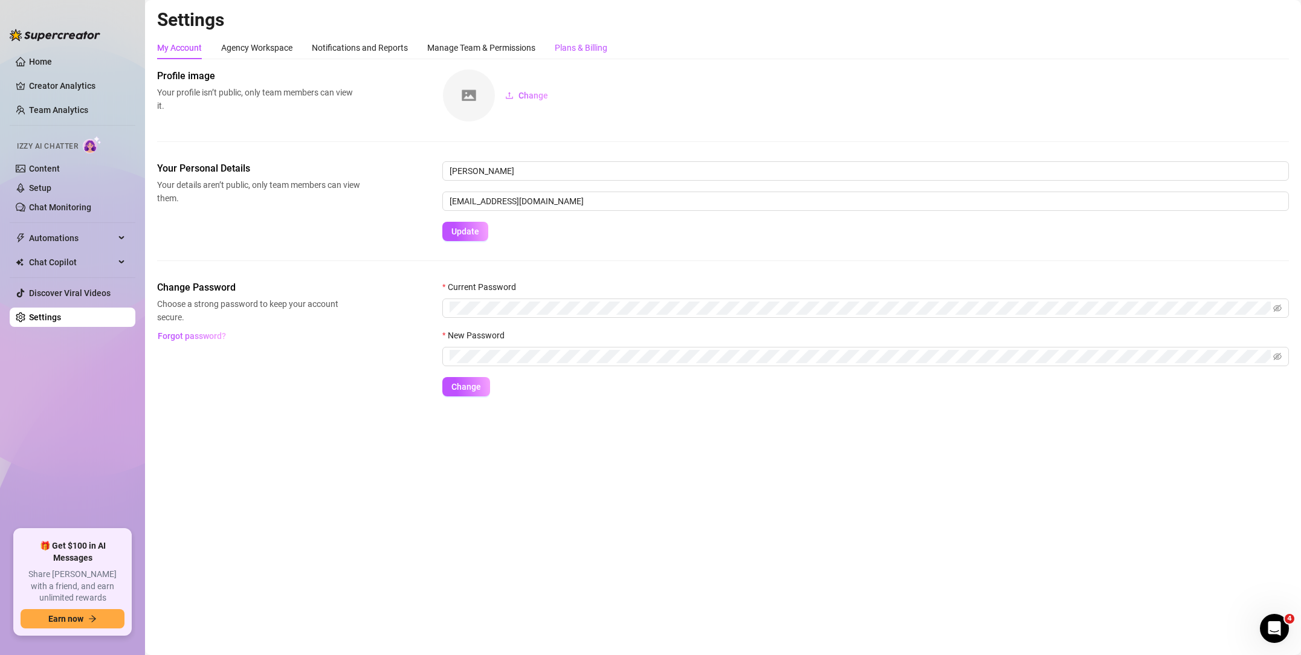
click at [560, 43] on div "Plans & Billing" at bounding box center [581, 47] width 53 height 13
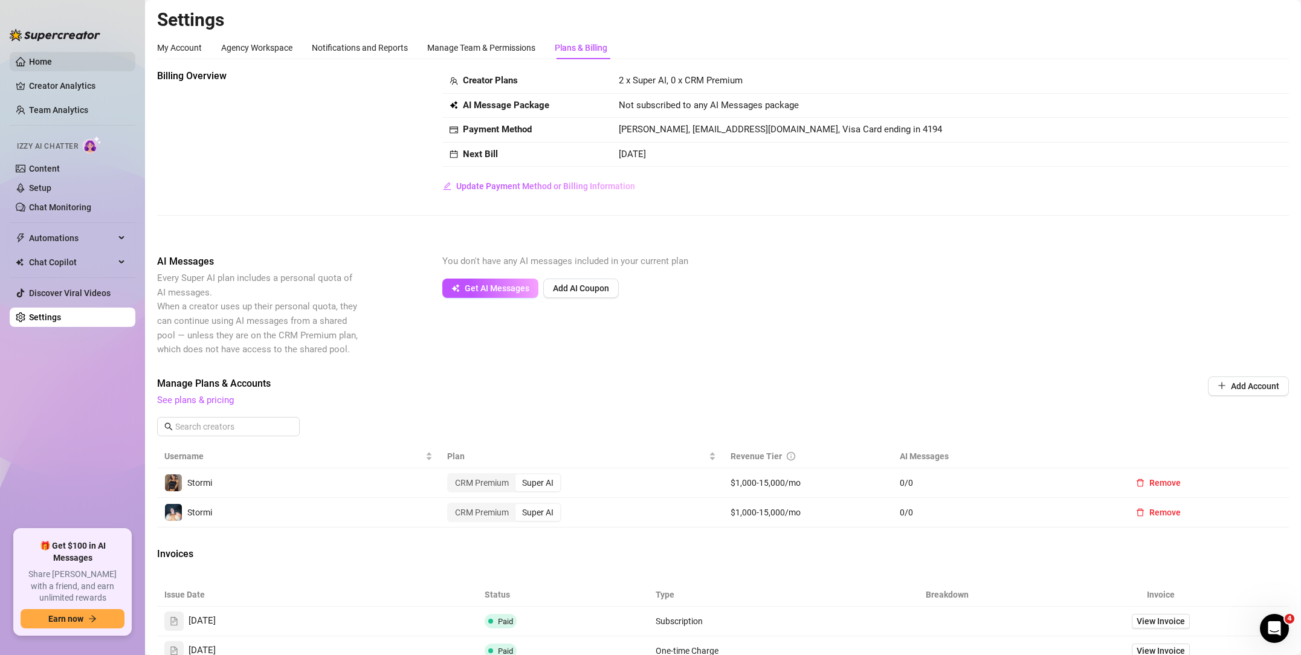
click at [47, 57] on link "Home" at bounding box center [40, 62] width 23 height 10
